Goal: Check status: Check status

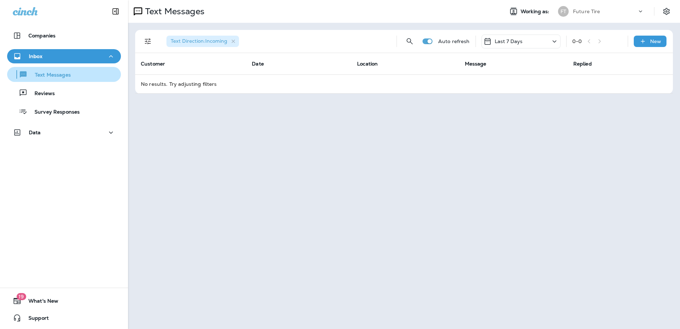
click at [56, 74] on p "Text Messages" at bounding box center [49, 75] width 43 height 7
click at [67, 74] on p "Text Messages" at bounding box center [49, 75] width 43 height 7
click at [71, 60] on div "Inbox" at bounding box center [64, 56] width 102 height 9
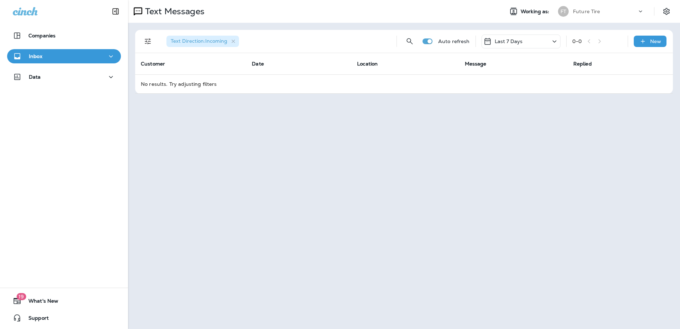
click at [71, 60] on div "Inbox" at bounding box center [64, 56] width 102 height 9
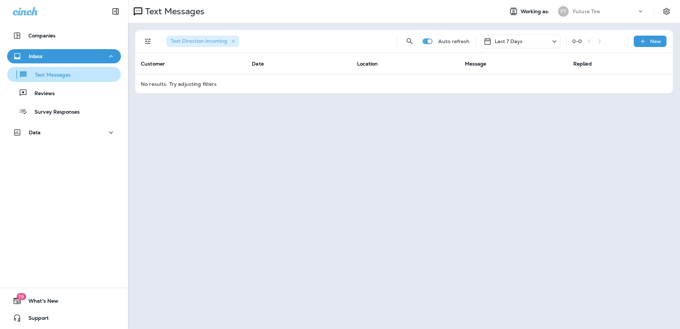
click at [60, 76] on p "Text Messages" at bounding box center [49, 75] width 43 height 7
click at [67, 74] on p "Text Messages" at bounding box center [49, 75] width 43 height 7
click at [222, 42] on span "Text Direction : Incoming" at bounding box center [199, 41] width 57 height 6
click at [552, 41] on icon at bounding box center [554, 41] width 9 height 9
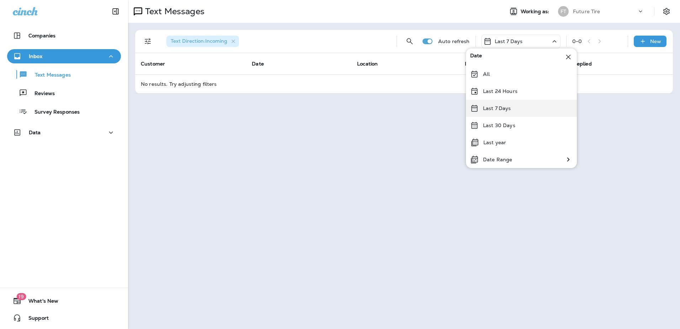
click at [528, 105] on div "Last 7 Days" at bounding box center [521, 108] width 111 height 17
